Goal: Task Accomplishment & Management: Manage account settings

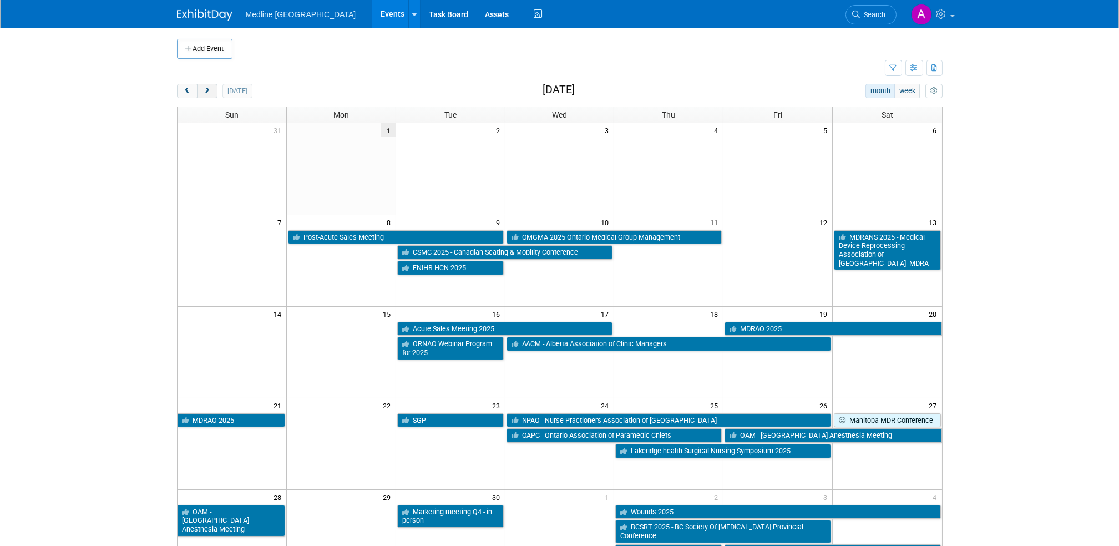
click at [208, 91] on span "next" at bounding box center [207, 91] width 8 height 7
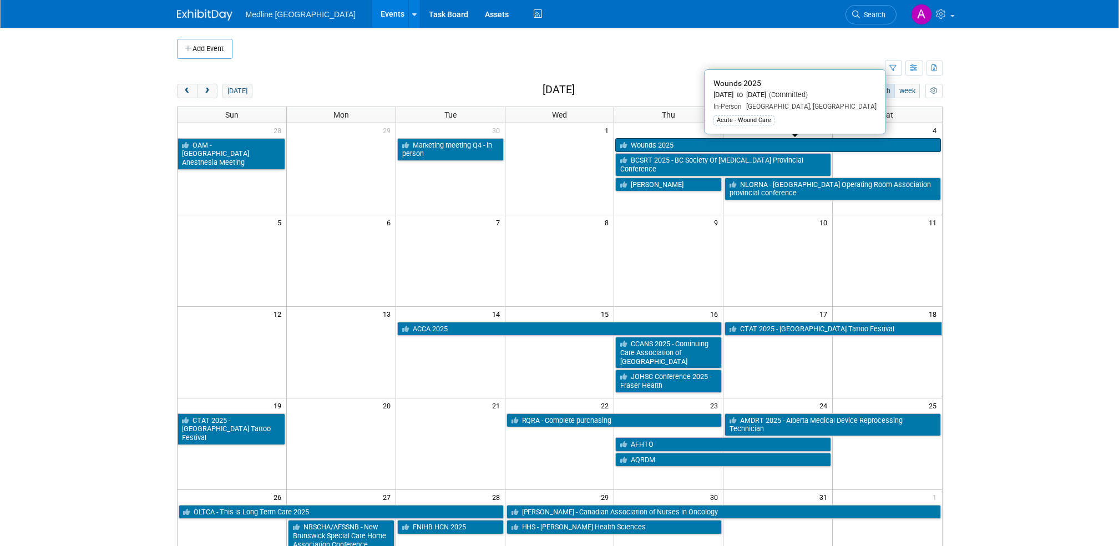
click at [658, 142] on link "Wounds 2025" at bounding box center [777, 145] width 325 height 14
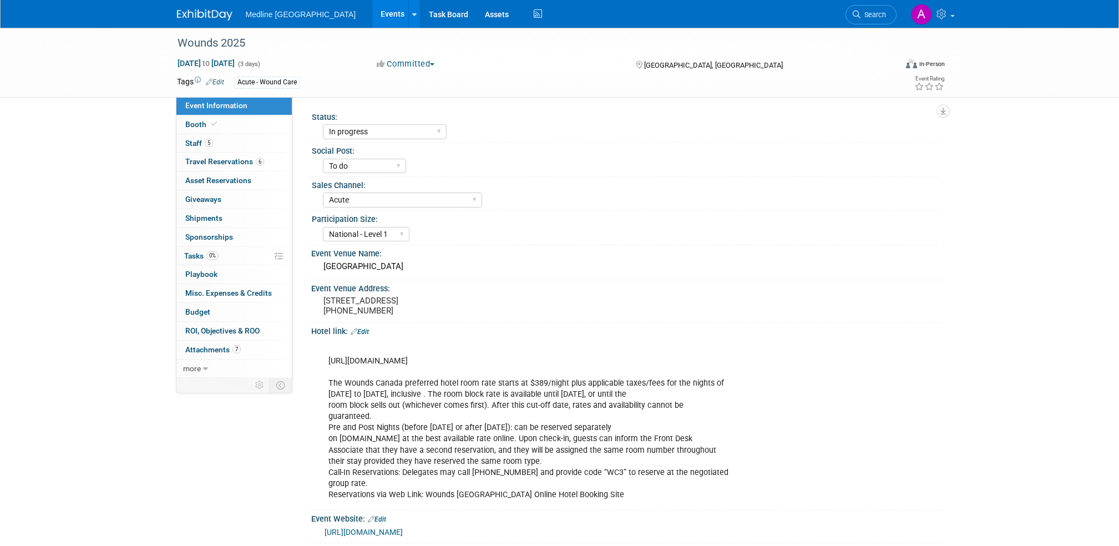
select select "In progress"
select select "To do"
select select "Acute"
select select "National - Level 1"
click at [217, 351] on span "Attachments 7" at bounding box center [212, 349] width 55 height 9
